Goal: Task Accomplishment & Management: Complete application form

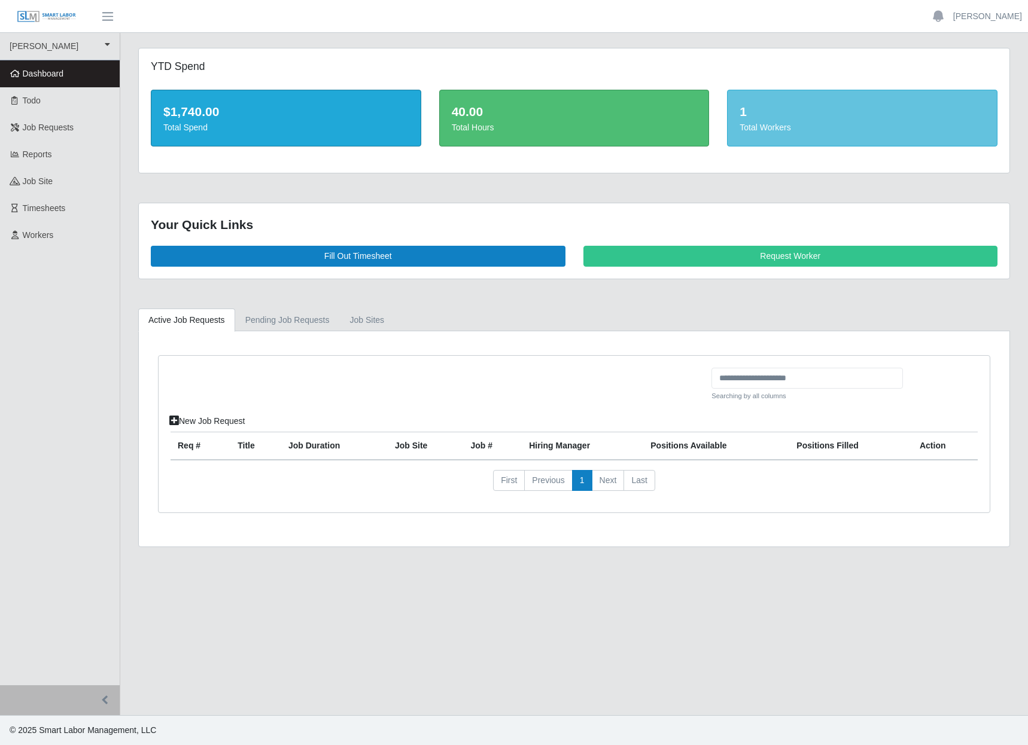
click at [824, 134] on div "Total Workers" at bounding box center [861, 127] width 245 height 13
click at [282, 332] on link "Pending Job Requests" at bounding box center [287, 320] width 105 height 23
click at [395, 332] on link "job sites" at bounding box center [367, 320] width 55 height 23
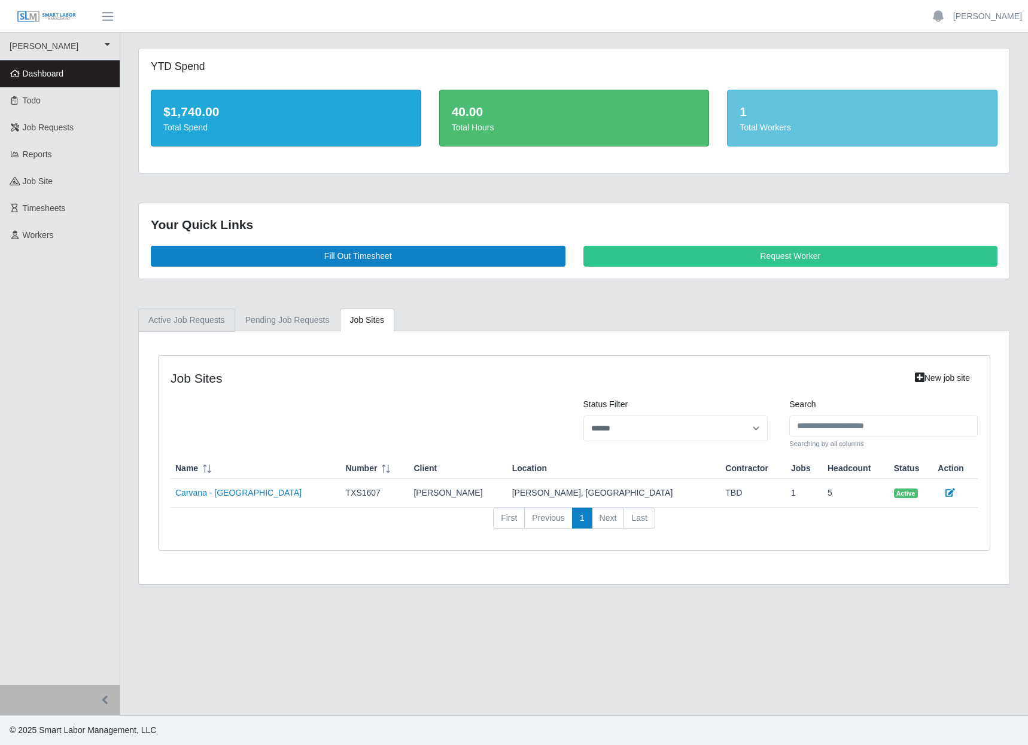
click at [201, 332] on link "Active Job Requests" at bounding box center [186, 320] width 97 height 23
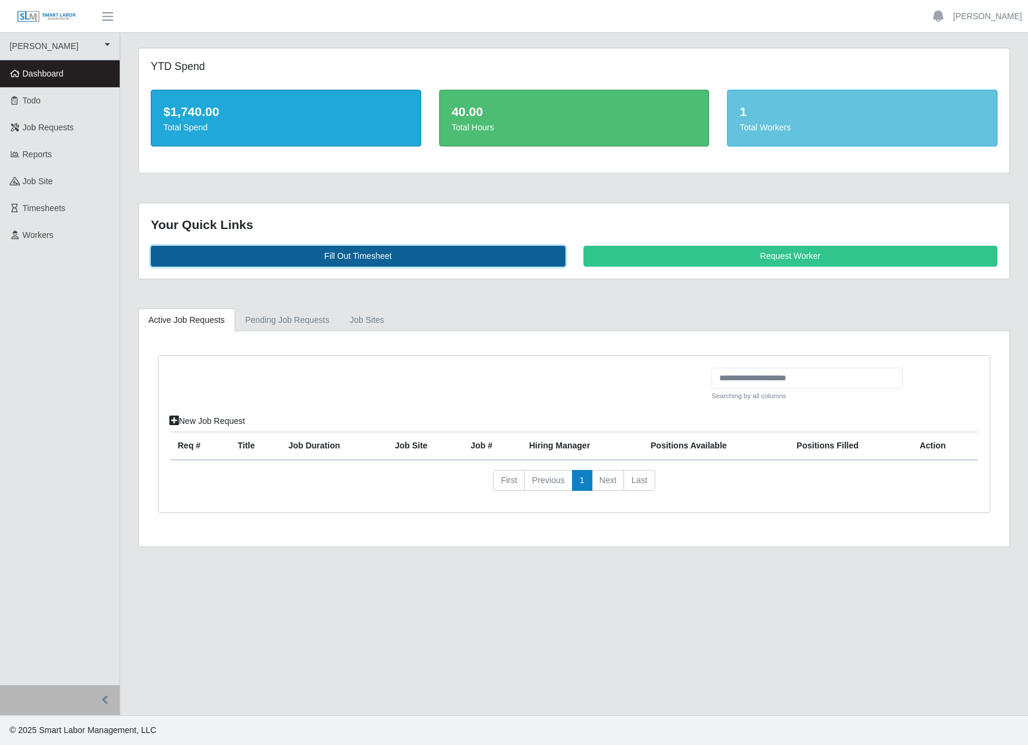
click at [359, 267] on link "Fill Out Timesheet" at bounding box center [358, 256] width 414 height 21
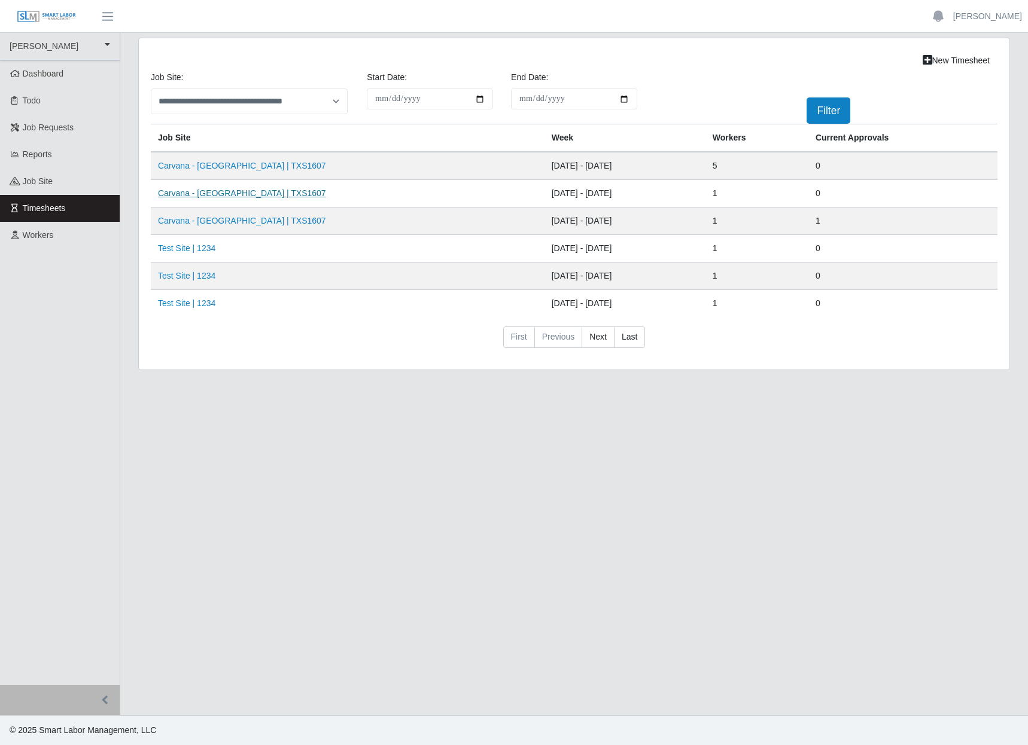
click at [197, 198] on link "Carvana - Dallas | TXS1607" at bounding box center [242, 193] width 168 height 10
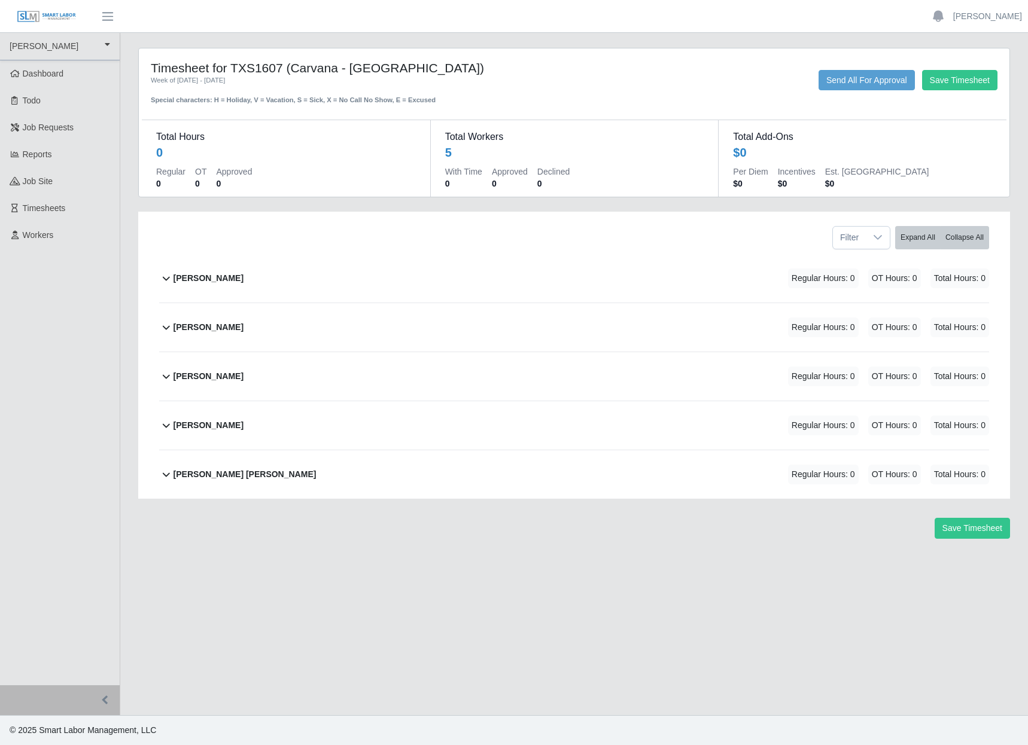
click at [168, 285] on icon at bounding box center [166, 278] width 14 height 14
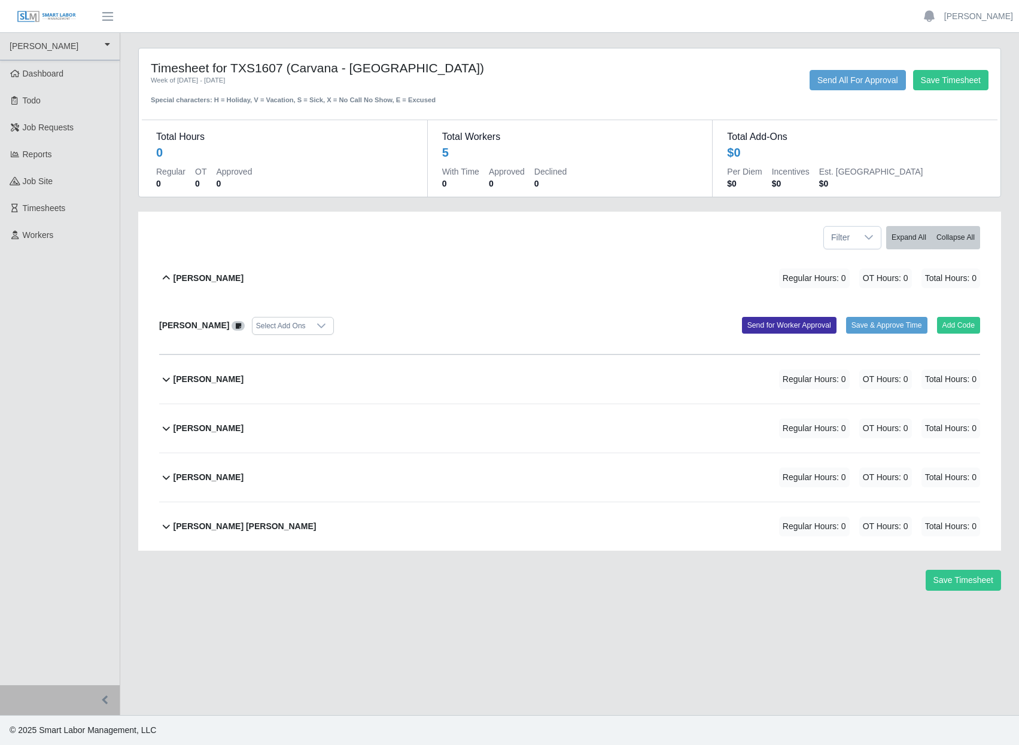
click at [170, 280] on icon at bounding box center [166, 278] width 7 height 4
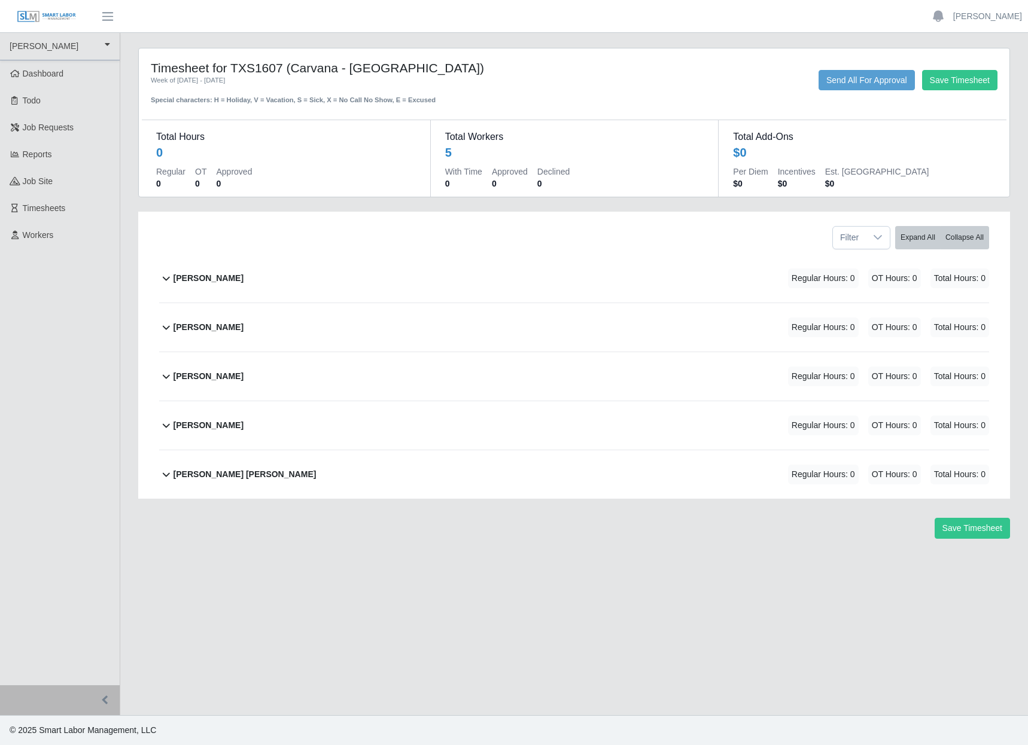
click at [172, 334] on icon at bounding box center [166, 327] width 14 height 14
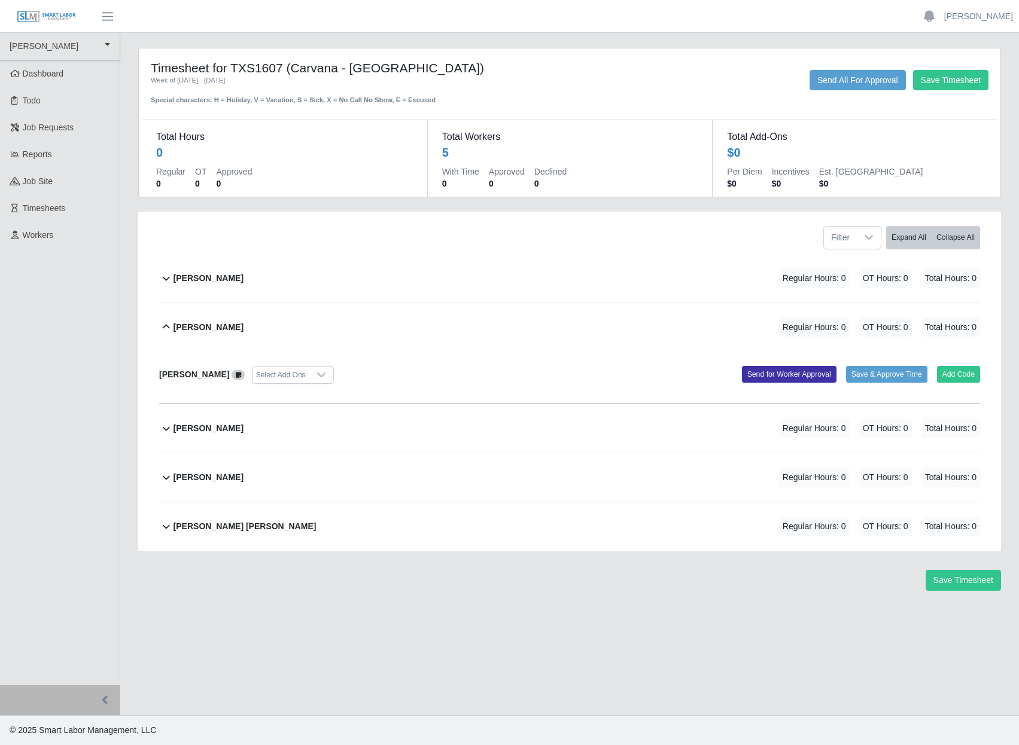
click at [172, 334] on icon at bounding box center [166, 327] width 14 height 14
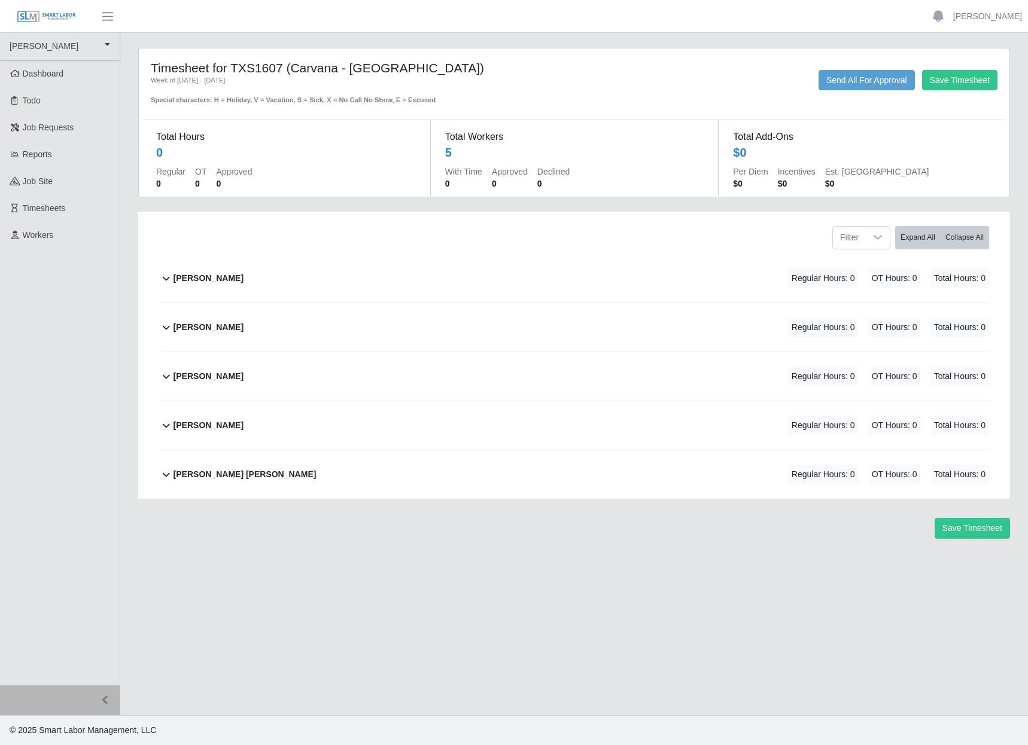
click at [763, 539] on div "Save Timesheet" at bounding box center [573, 528] width 889 height 21
click at [111, 11] on span "button" at bounding box center [108, 17] width 16 height 14
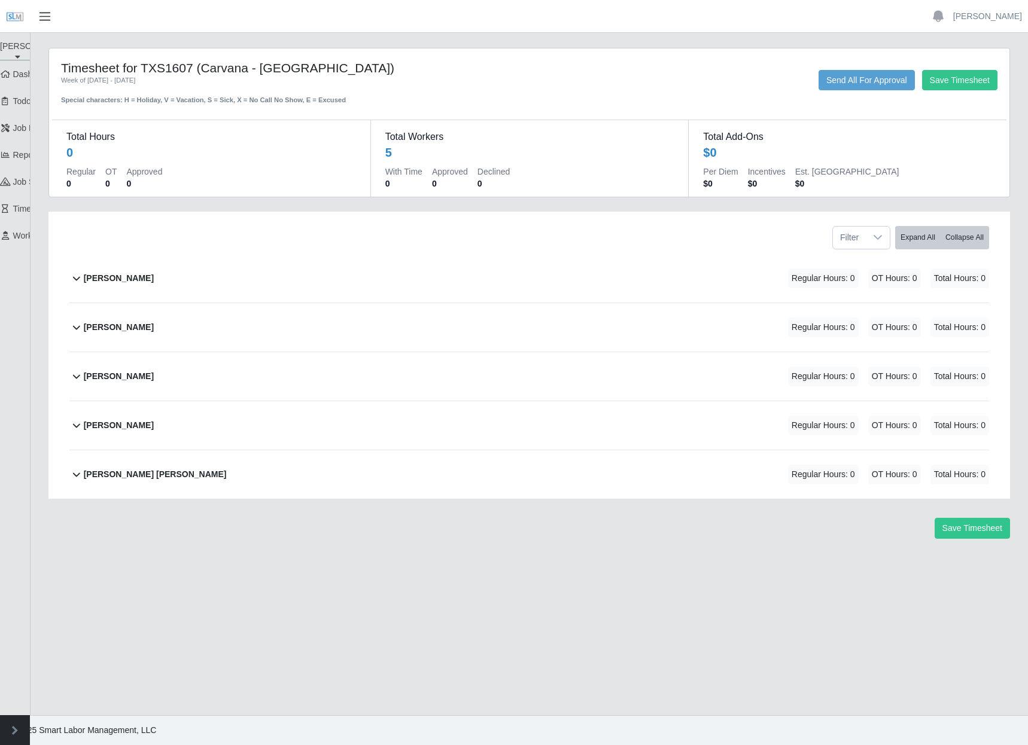
click at [39, 15] on span "button" at bounding box center [45, 17] width 16 height 14
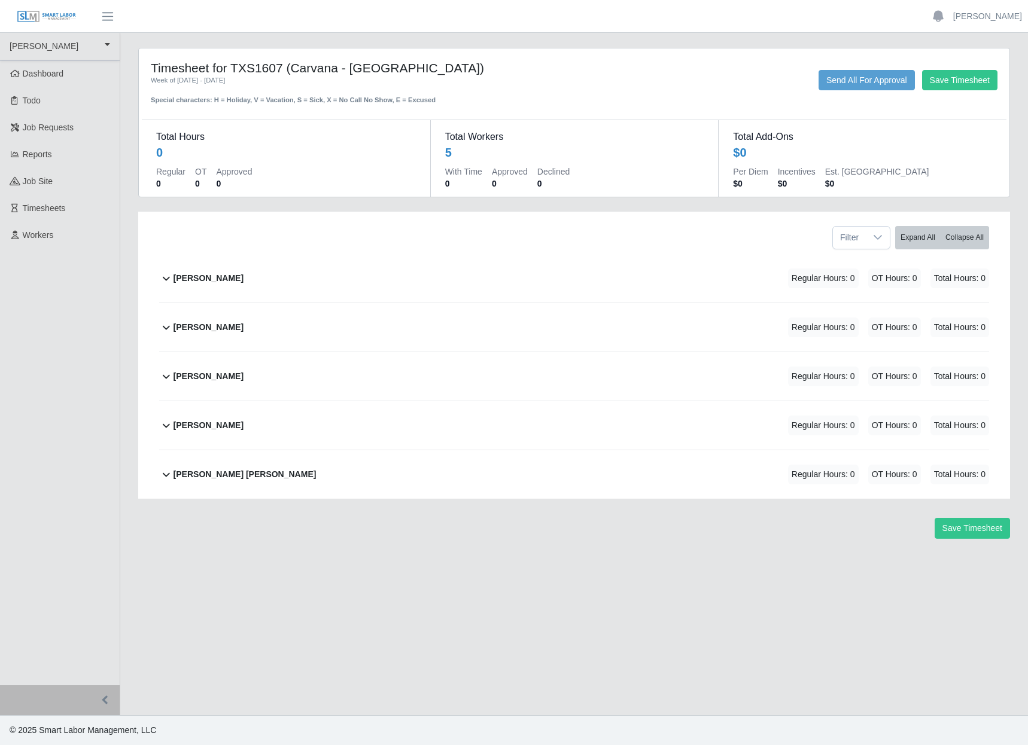
click at [653, 45] on main "Timesheet for TXS1607 (Carvana - Dallas) Week of 08/03/2025 - 08/09/2025 Specia…" at bounding box center [573, 374] width 907 height 682
click at [964, 90] on button "Save Timesheet" at bounding box center [959, 80] width 75 height 20
click at [996, 23] on span "×" at bounding box center [999, 26] width 7 height 14
click at [46, 240] on span "Workers" at bounding box center [38, 235] width 31 height 10
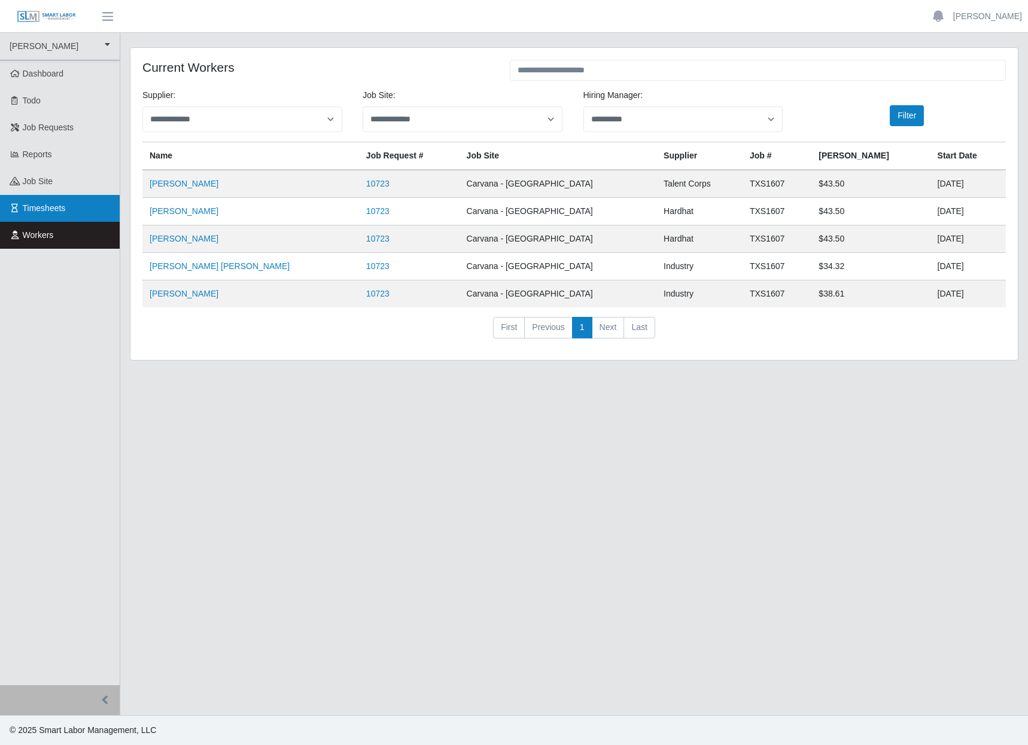
click at [88, 222] on link "Timesheets" at bounding box center [60, 208] width 120 height 27
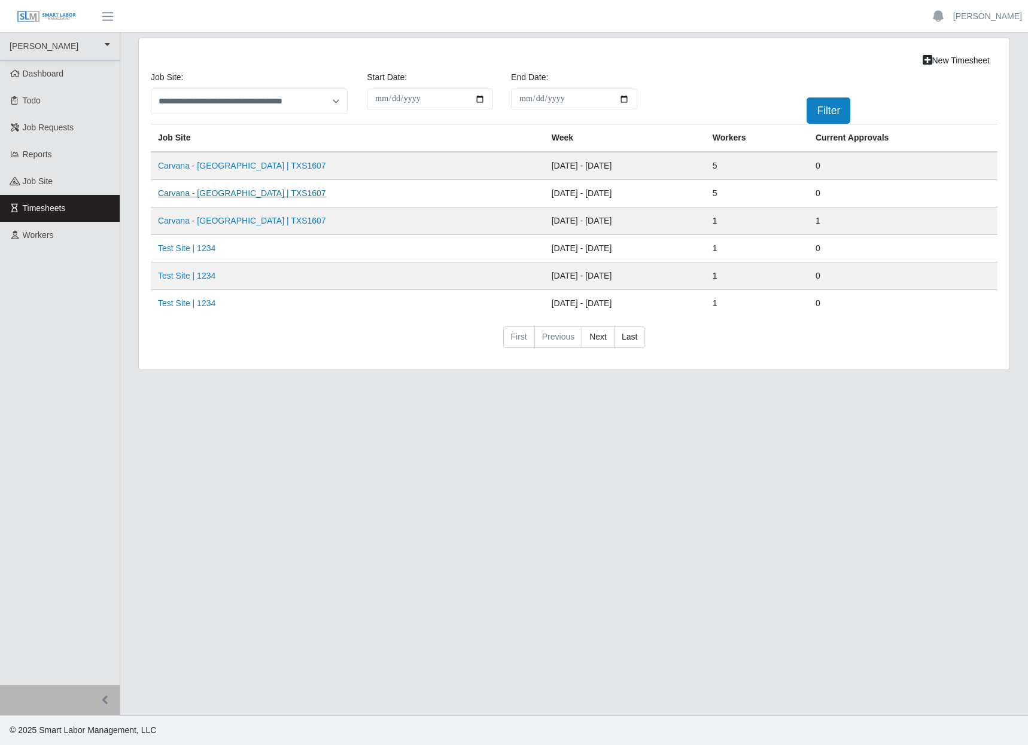
click at [206, 198] on link "Carvana - Dallas | TXS1607" at bounding box center [242, 193] width 168 height 10
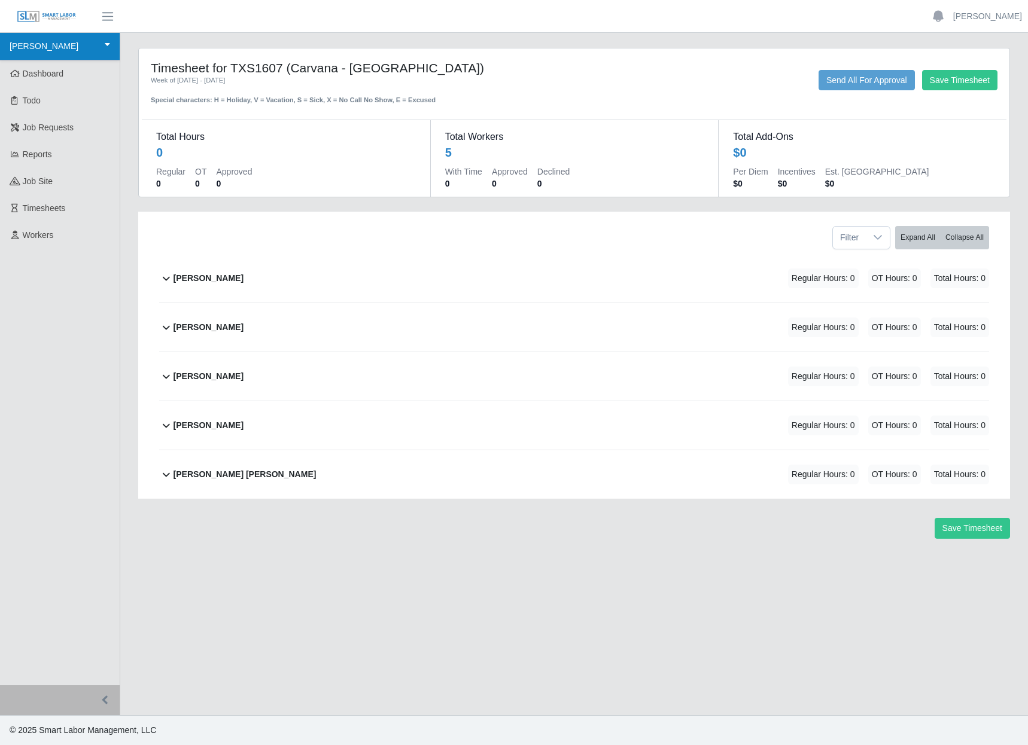
click at [70, 45] on link "[PERSON_NAME]" at bounding box center [60, 47] width 120 height 28
click at [111, 26] on button "button" at bounding box center [108, 17] width 30 height 20
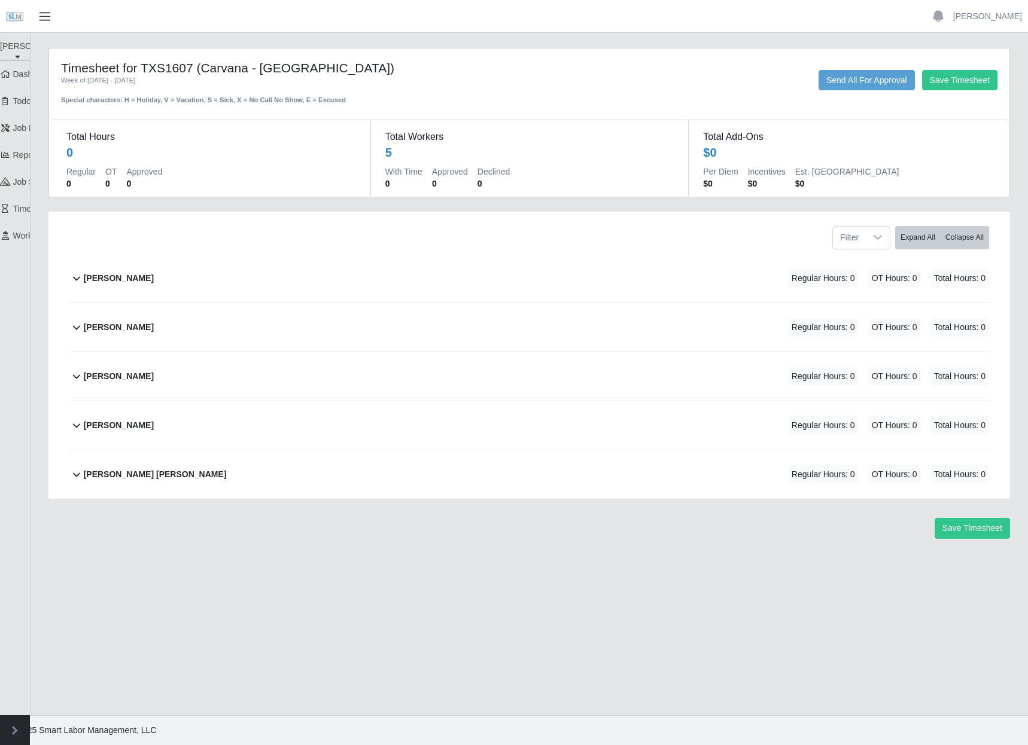
click at [41, 23] on span "button" at bounding box center [45, 17] width 16 height 14
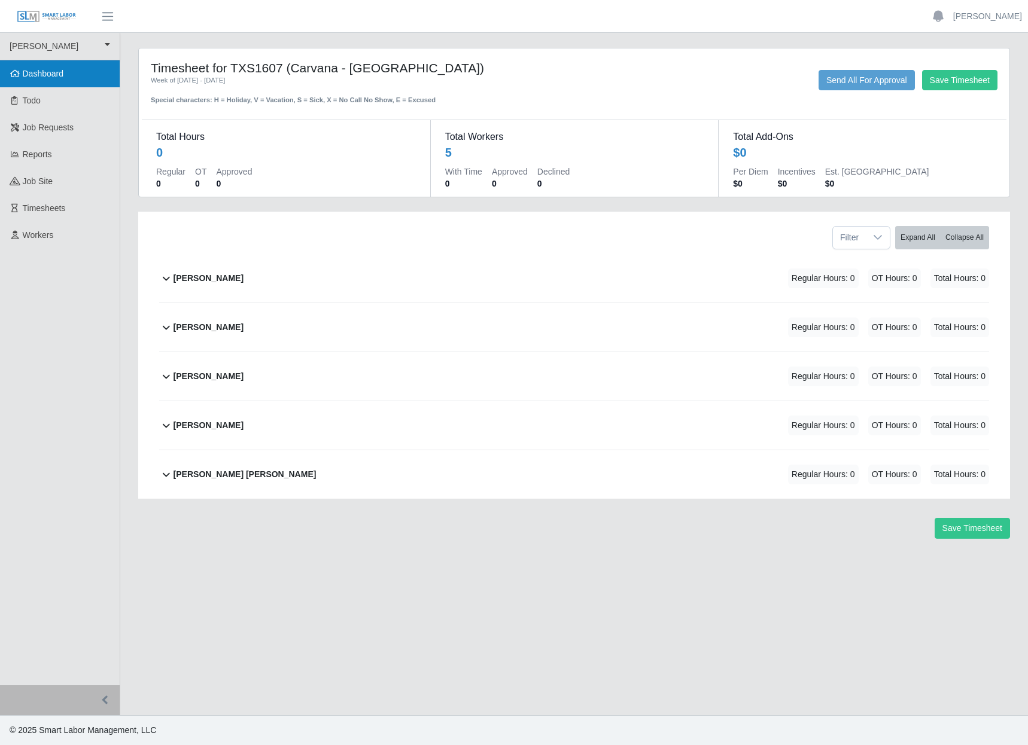
click at [37, 87] on link "Dashboard" at bounding box center [60, 73] width 120 height 27
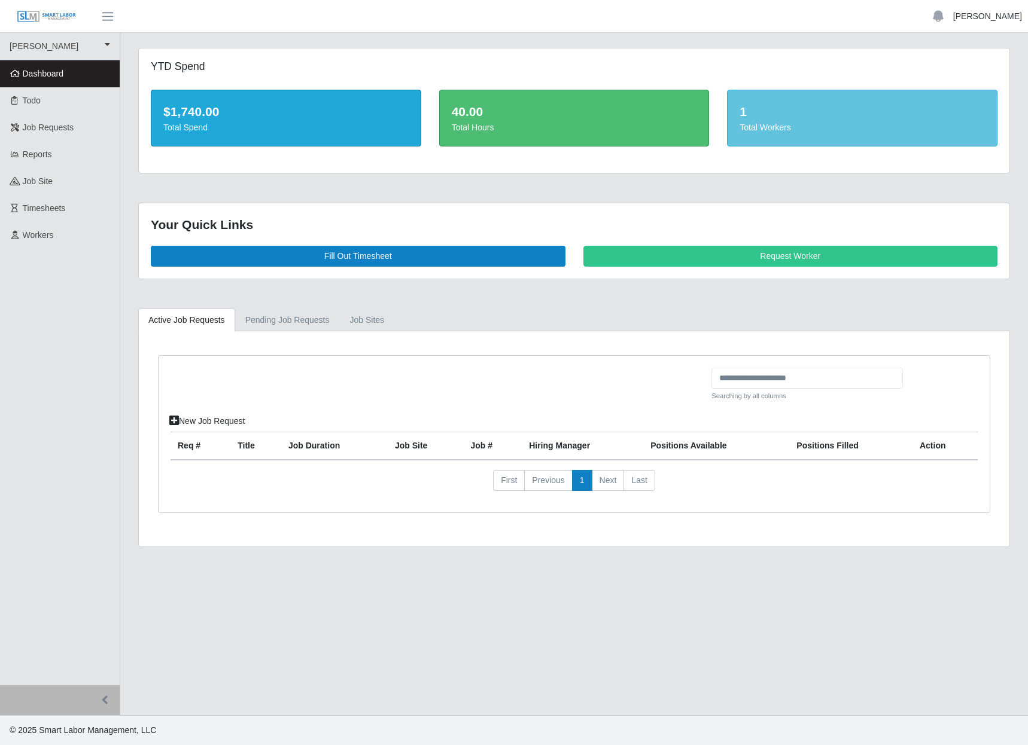
click at [976, 16] on link "[PERSON_NAME]" at bounding box center [987, 16] width 69 height 13
drag, startPoint x: 739, startPoint y: 46, endPoint x: 673, endPoint y: 46, distance: 65.8
click at [738, 46] on main "YTD Spend $1,740.00 Total Spend 40.00 Total Hours 1 Total Workers Your Quick Li…" at bounding box center [573, 374] width 907 height 682
click at [57, 13] on img at bounding box center [47, 16] width 60 height 13
click at [350, 267] on link "Fill Out Timesheet" at bounding box center [358, 256] width 414 height 21
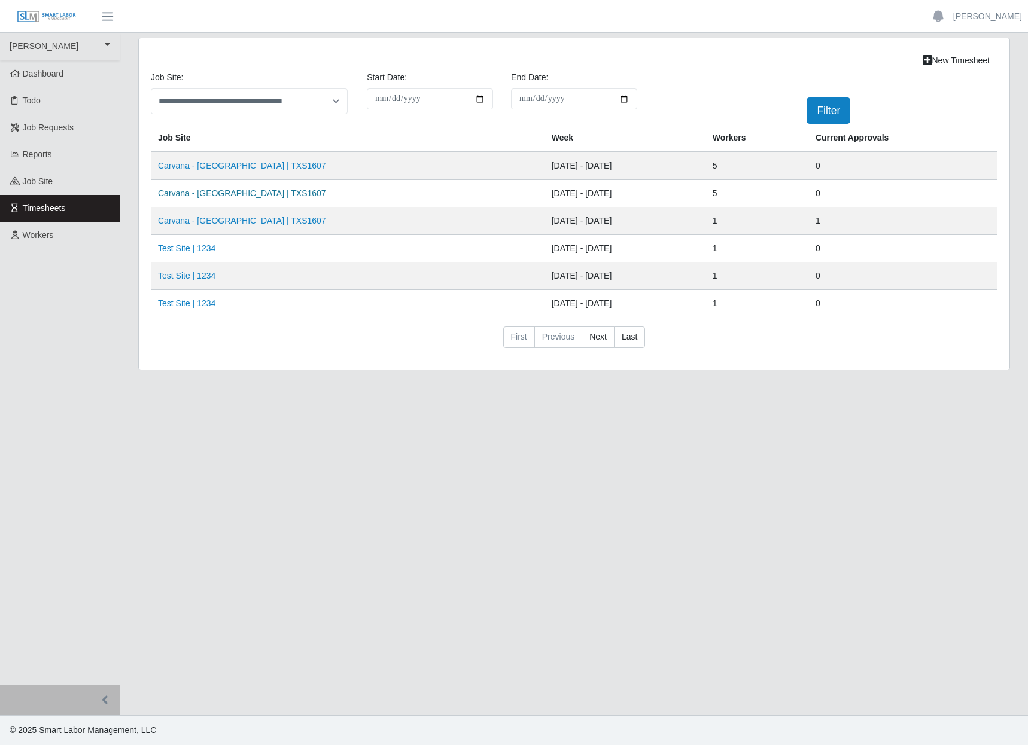
click at [222, 198] on link "Carvana - Dallas | TXS1607" at bounding box center [242, 193] width 168 height 10
click at [951, 67] on link "New Timesheet" at bounding box center [956, 60] width 83 height 21
drag, startPoint x: 788, startPoint y: 510, endPoint x: 338, endPoint y: 390, distance: 465.6
click at [787, 510] on main "**********" at bounding box center [573, 374] width 907 height 682
click at [236, 198] on link "Carvana - Dallas | TXS1607" at bounding box center [242, 193] width 168 height 10
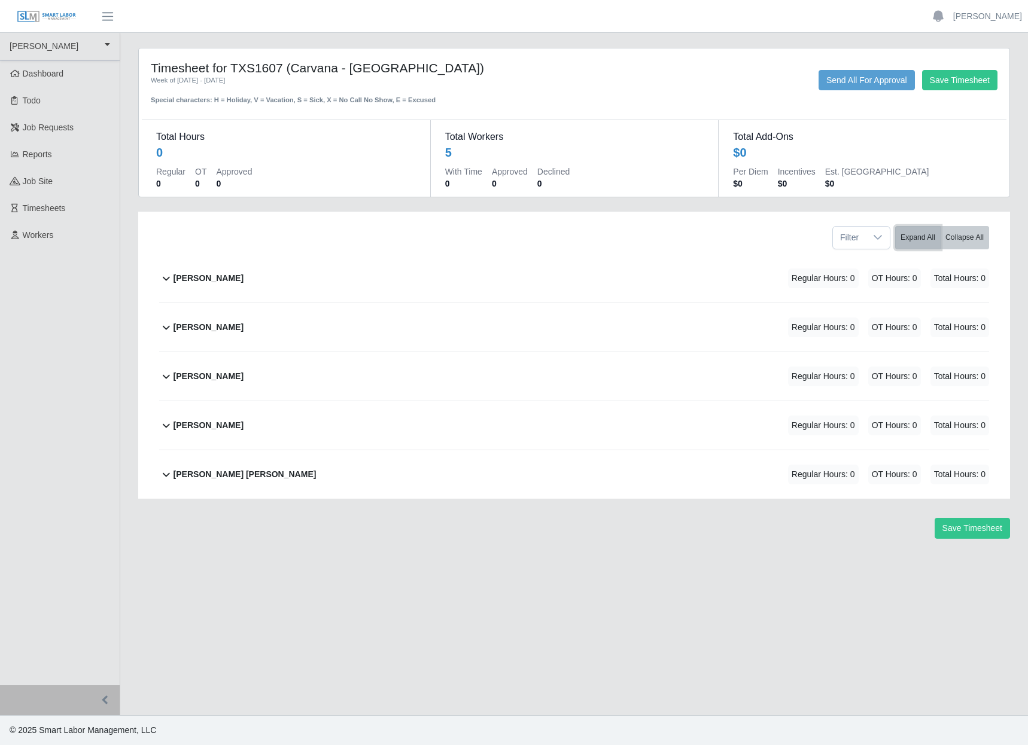
click at [895, 249] on button "Expand All" at bounding box center [917, 237] width 45 height 23
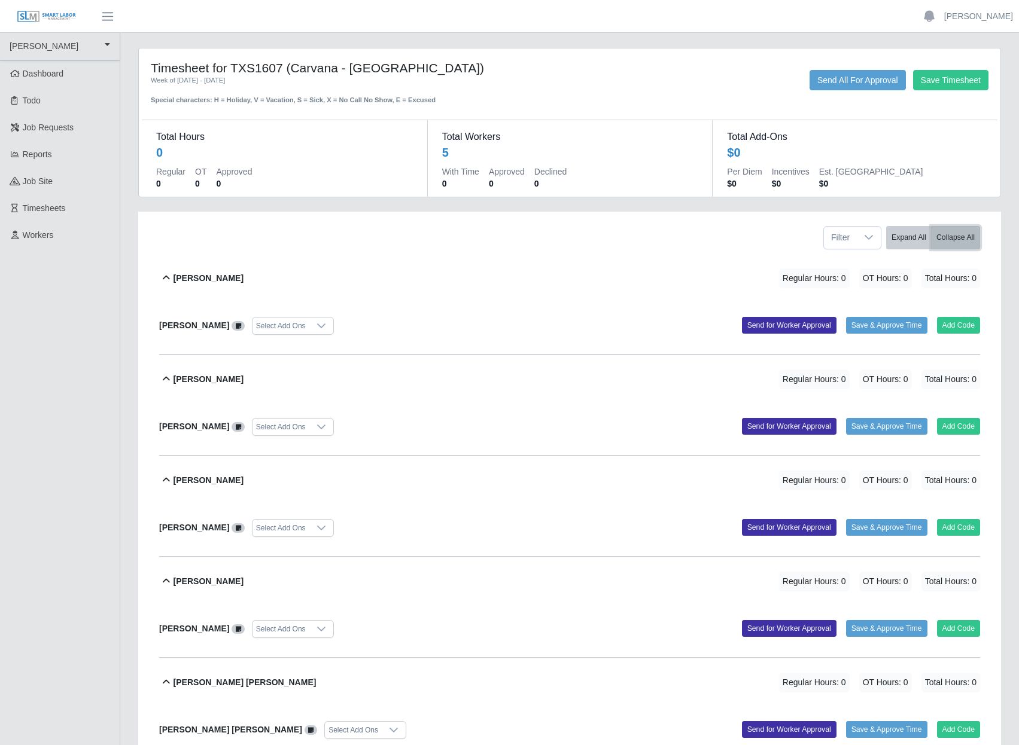
click at [945, 249] on button "Collapse All" at bounding box center [955, 237] width 49 height 23
